Goal: Check status: Check status

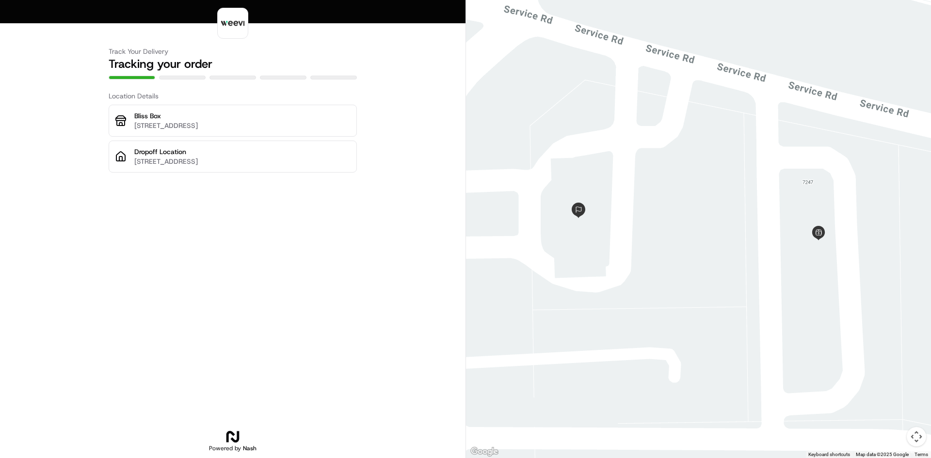
click at [226, 133] on div "Bliss Box 7247 I-10, Orange, TX 77630, USA" at bounding box center [233, 121] width 248 height 32
click at [183, 74] on div "Track Your Delivery Tracking your order" at bounding box center [233, 55] width 248 height 49
click at [180, 78] on div at bounding box center [182, 78] width 47 height 4
click at [189, 119] on p "Bliss Box" at bounding box center [242, 116] width 216 height 10
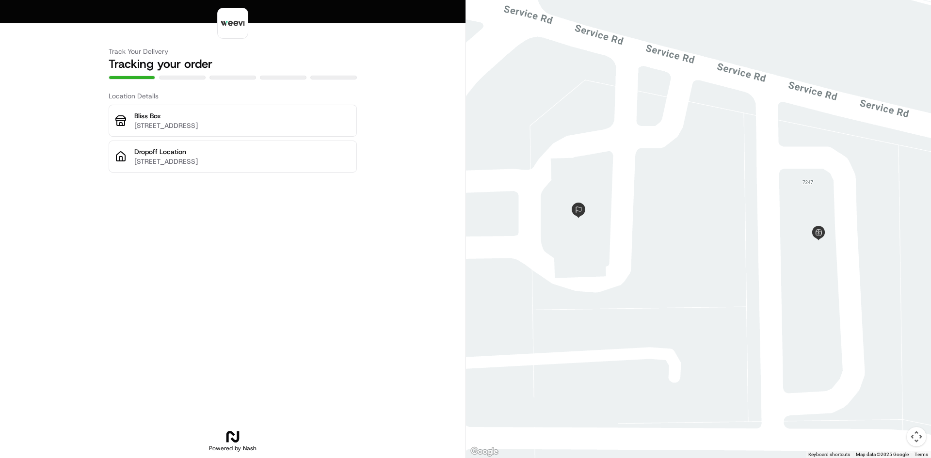
click at [165, 129] on p "[STREET_ADDRESS]" at bounding box center [242, 126] width 216 height 10
click at [161, 129] on p "7247 I-10, Orange, TX 77630, USA" at bounding box center [242, 126] width 216 height 10
drag, startPoint x: 160, startPoint y: 129, endPoint x: 163, endPoint y: 122, distance: 8.5
click at [160, 129] on p "7247 I-10, Orange, TX 77630, USA" at bounding box center [242, 126] width 216 height 10
click at [195, 115] on p "Bliss Box" at bounding box center [242, 116] width 216 height 10
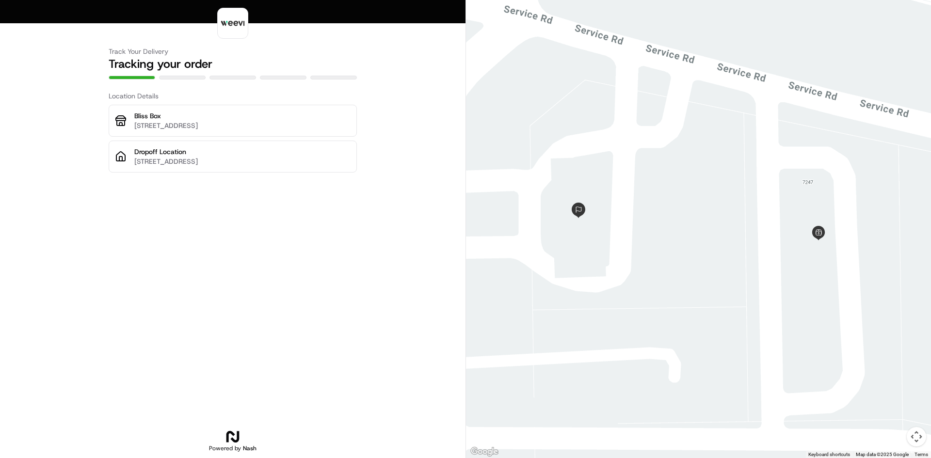
click at [136, 97] on h3 "Location Details" at bounding box center [233, 96] width 248 height 10
click at [137, 97] on h3 "Location Details" at bounding box center [233, 96] width 248 height 10
click at [231, 166] on p "[STREET_ADDRESS]" at bounding box center [242, 162] width 216 height 10
click at [169, 121] on p "[STREET_ADDRESS]" at bounding box center [242, 126] width 216 height 10
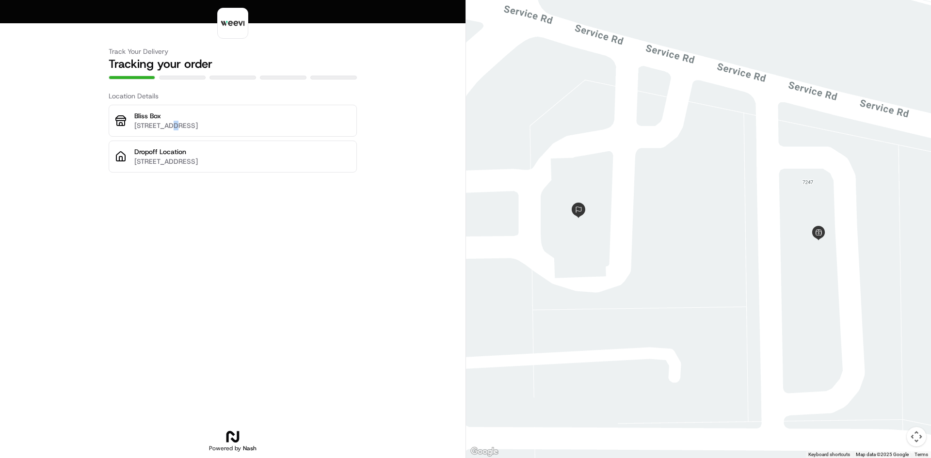
click at [169, 121] on p "[STREET_ADDRESS]" at bounding box center [242, 126] width 216 height 10
click at [206, 77] on div at bounding box center [233, 78] width 248 height 4
click at [185, 76] on div at bounding box center [182, 78] width 47 height 4
